Goal: Understand process/instructions: Learn how to perform a task or action

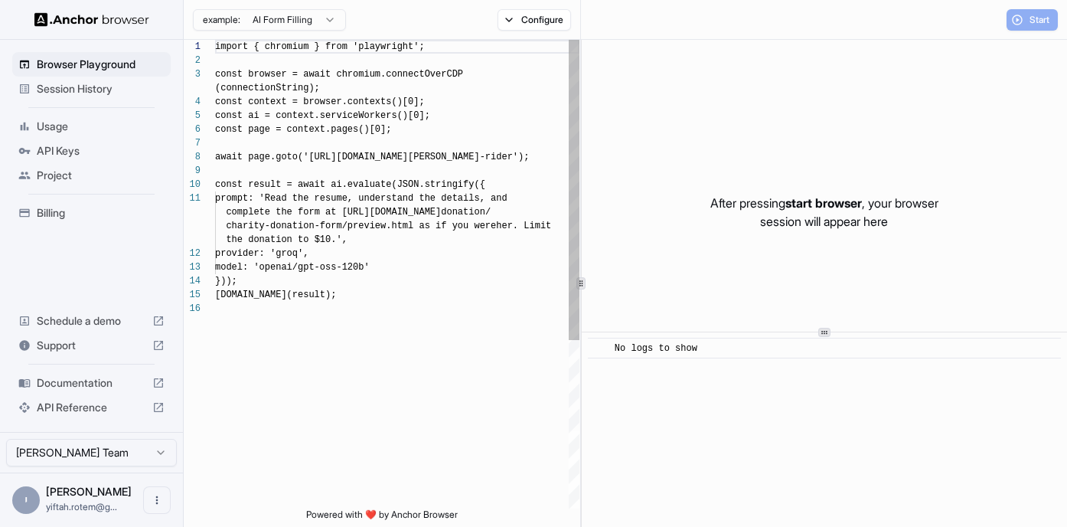
scroll to position [124, 0]
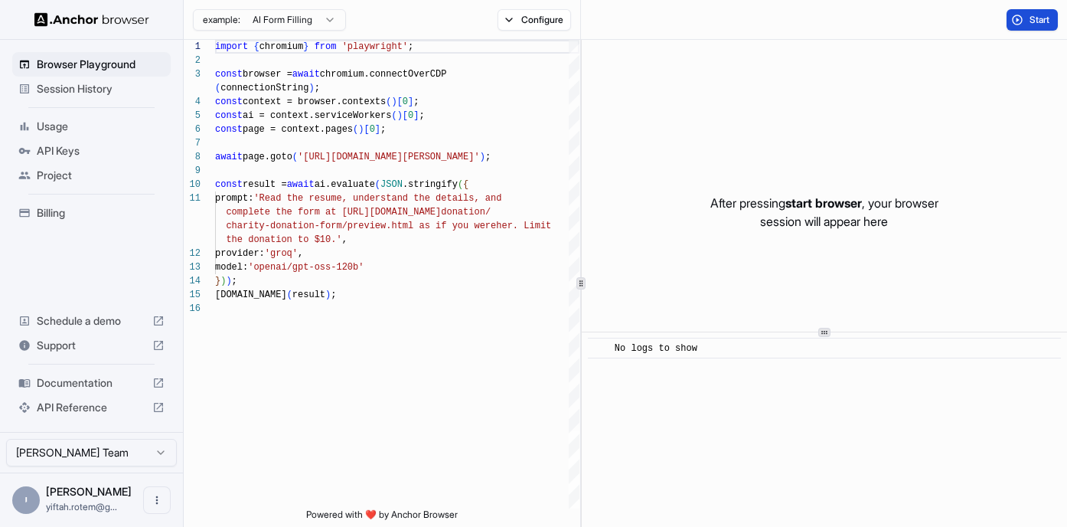
click at [1034, 21] on span "Start" at bounding box center [1040, 20] width 21 height 12
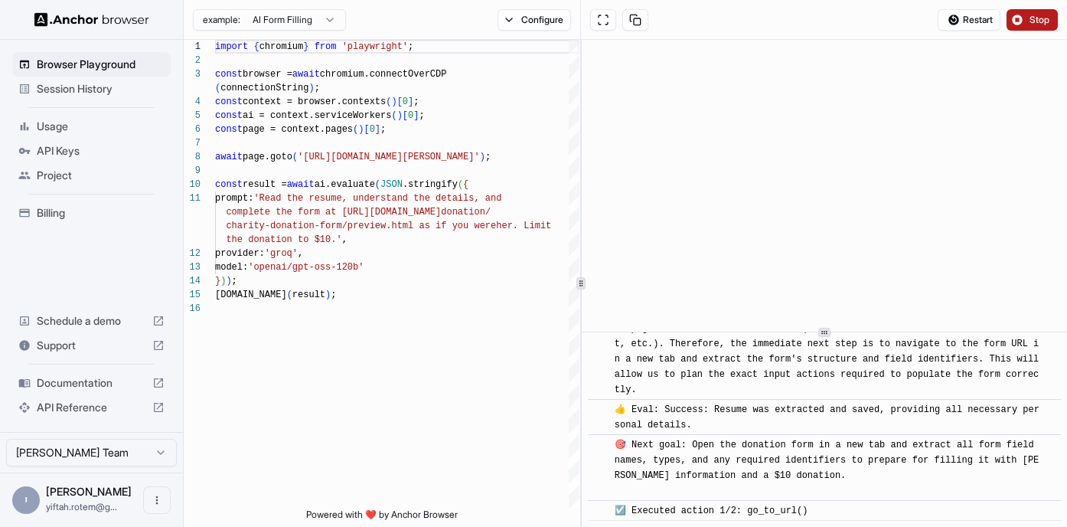
scroll to position [435, 0]
